Goal: Transaction & Acquisition: Purchase product/service

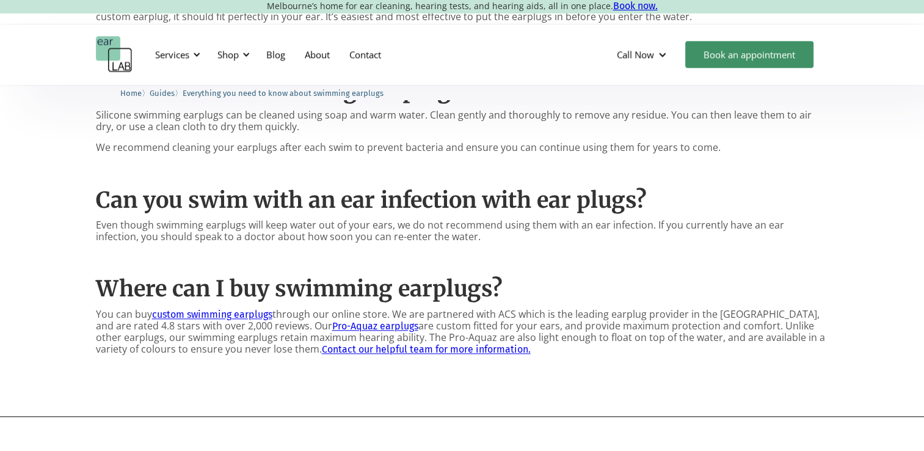
scroll to position [1348, 0]
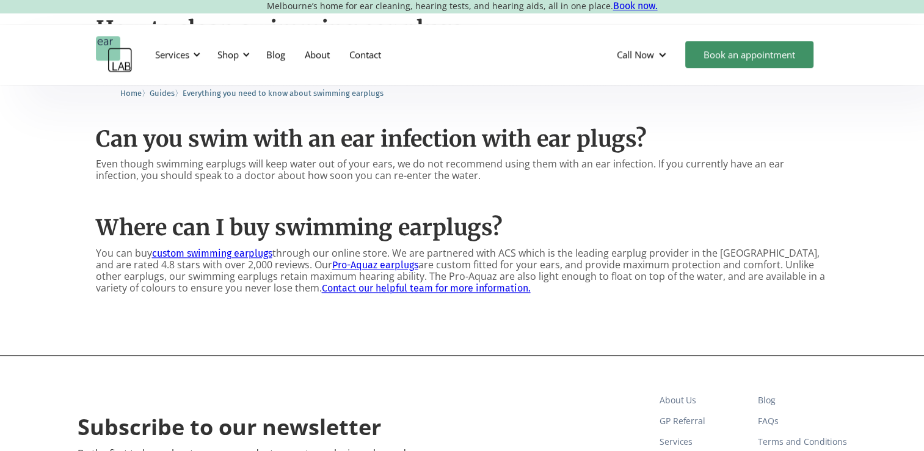
click at [332, 259] on link "Pro-Aquaz earplugs" at bounding box center [375, 265] width 86 height 12
